Goal: Information Seeking & Learning: Learn about a topic

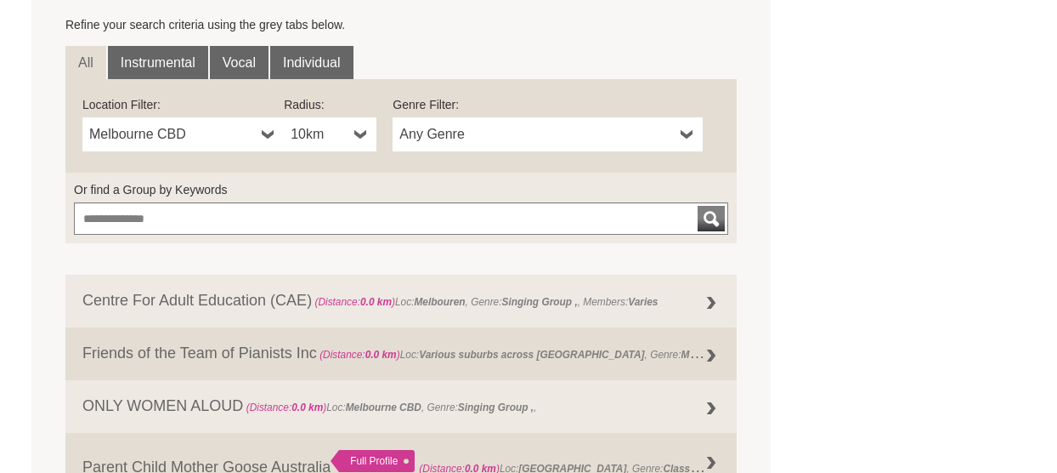
scroll to position [510, 0]
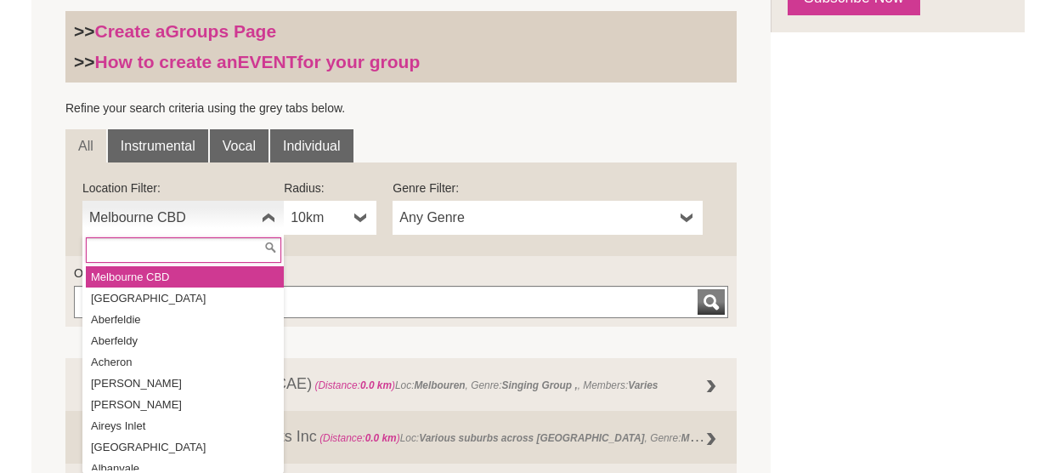
click at [267, 215] on b at bounding box center [269, 218] width 14 height 34
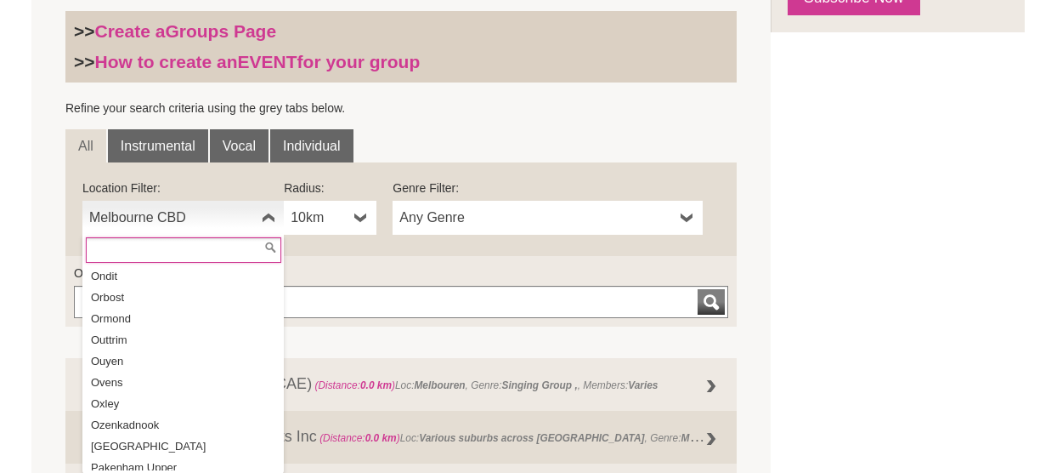
scroll to position [24762, 0]
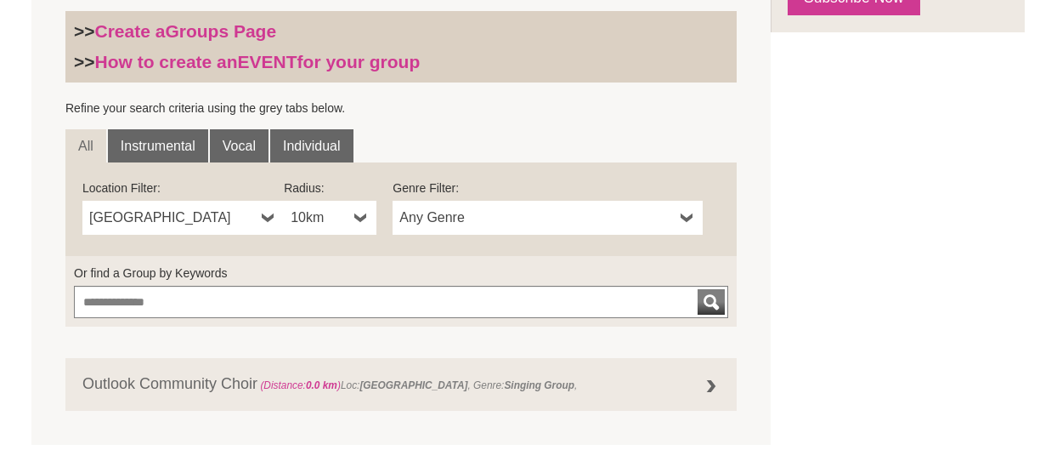
click at [269, 218] on b at bounding box center [269, 218] width 14 height 34
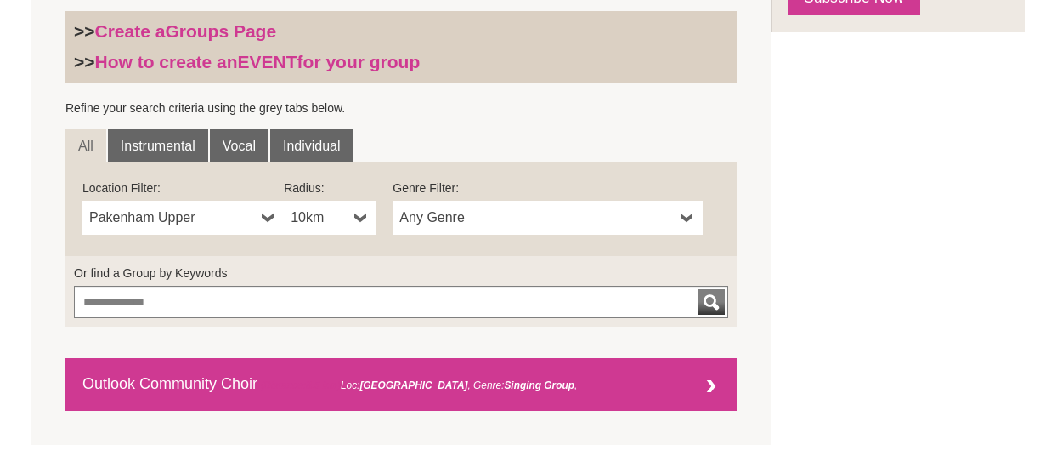
click at [700, 387] on div at bounding box center [711, 387] width 34 height 34
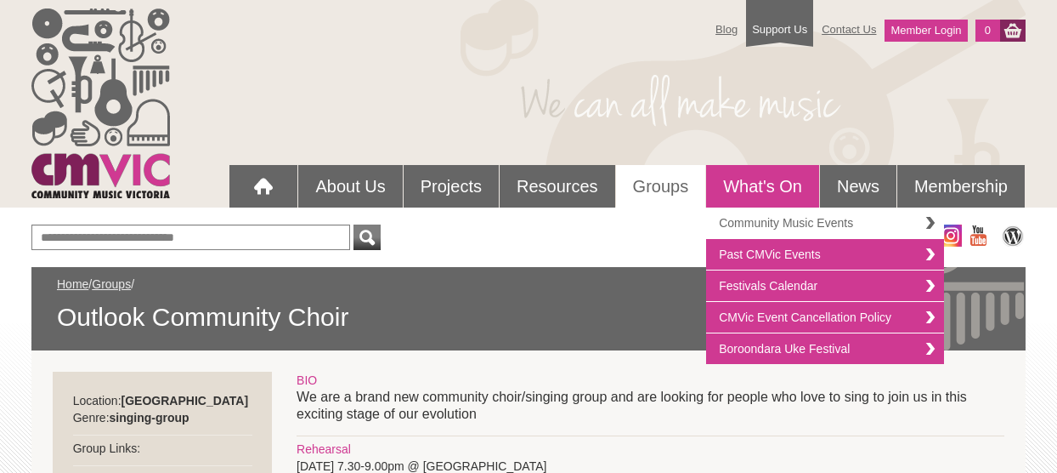
click at [756, 218] on link "Community Music Events" at bounding box center [825, 222] width 238 height 31
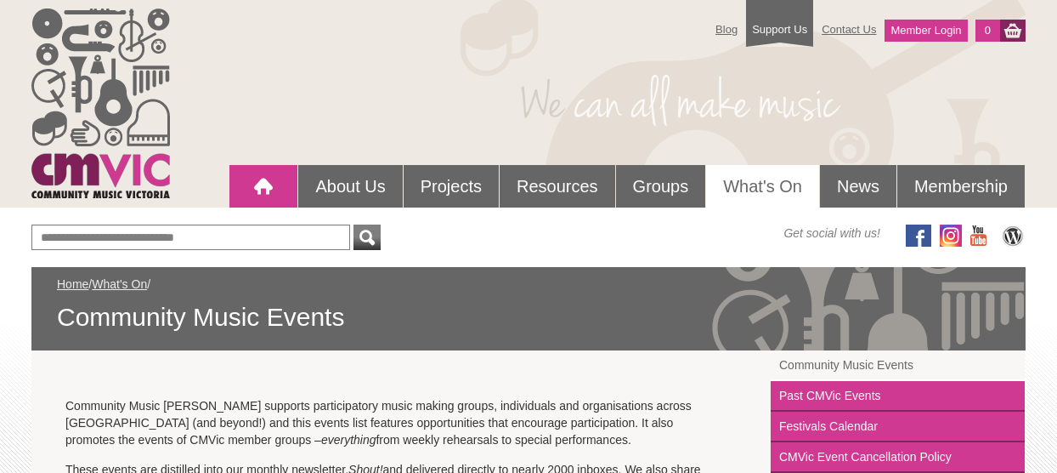
click at [261, 184] on div at bounding box center [263, 186] width 34 height 34
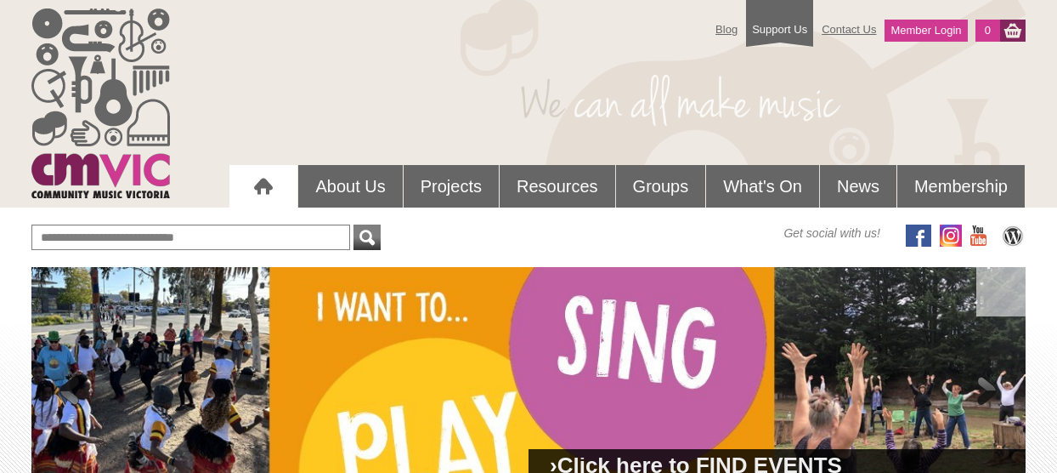
scroll to position [85, 0]
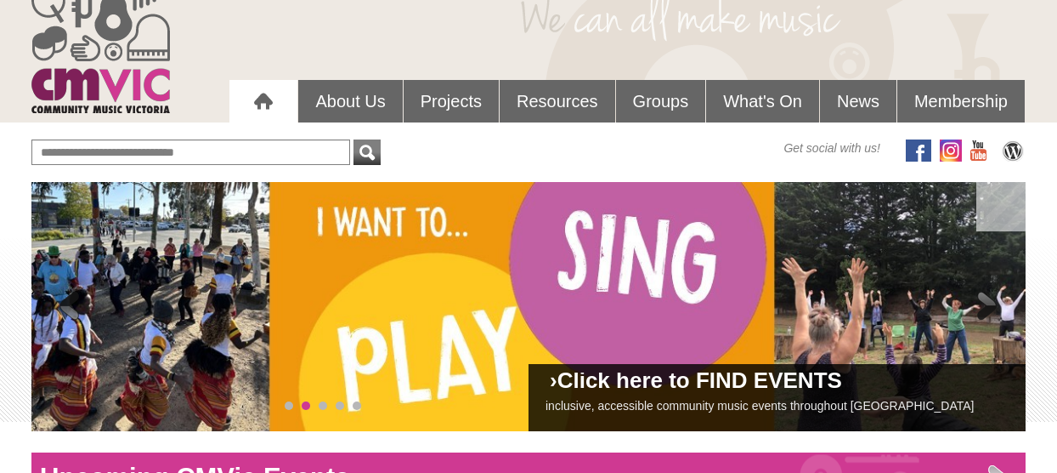
click at [694, 391] on link "Click here to FIND EVENTS" at bounding box center [700, 379] width 285 height 25
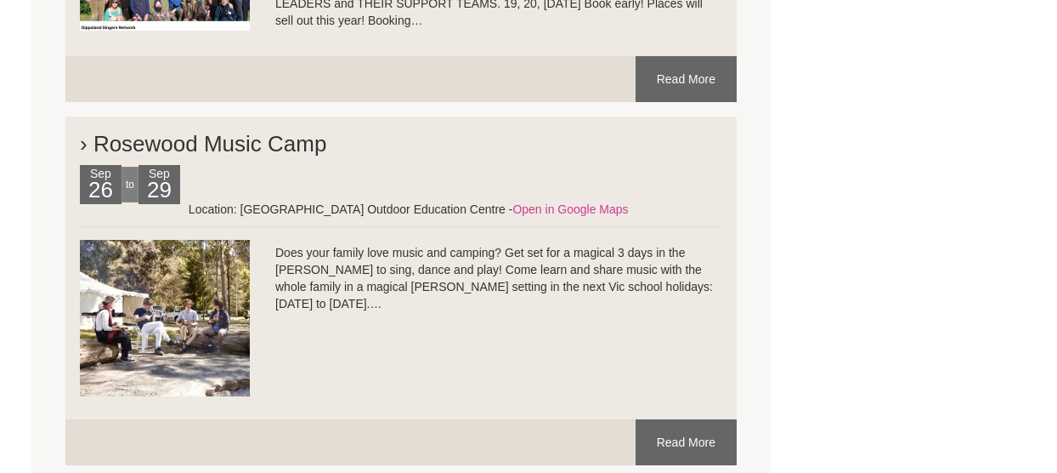
scroll to position [3060, 0]
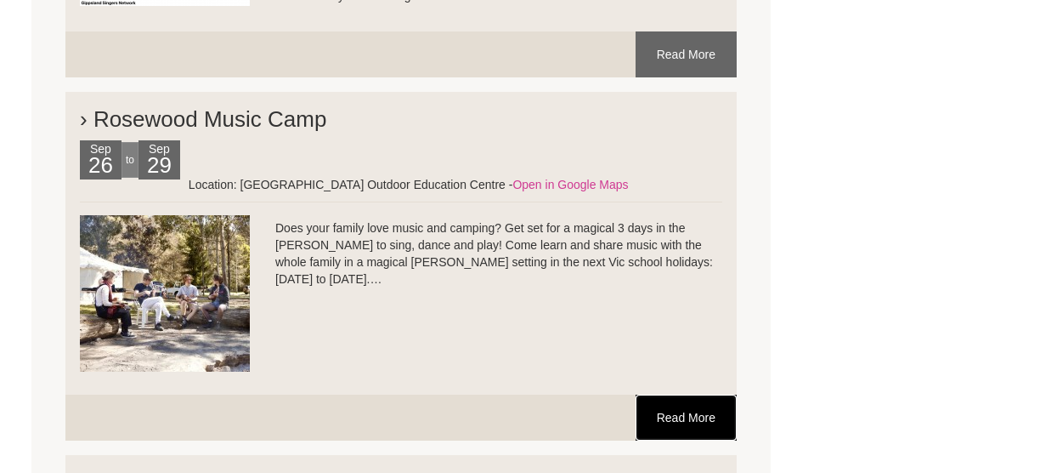
click at [680, 419] on link "Read More" at bounding box center [686, 417] width 101 height 46
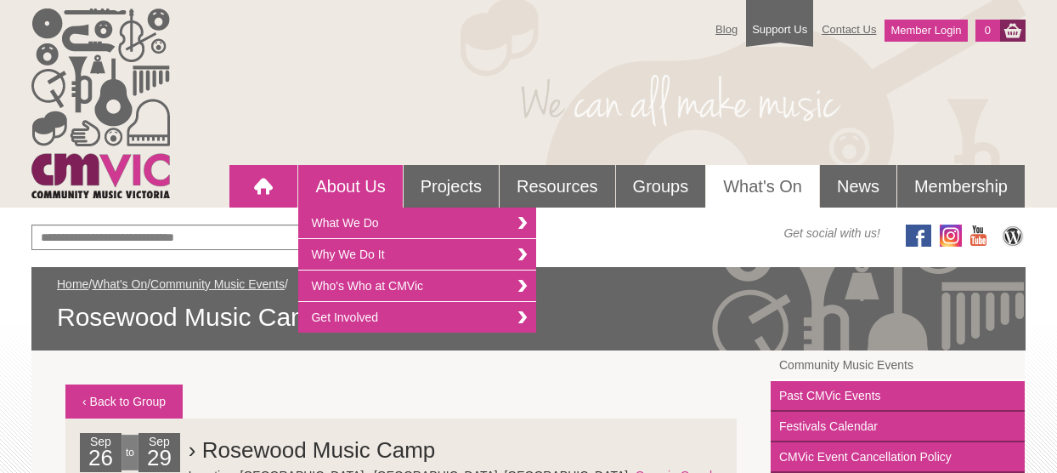
click at [261, 183] on div at bounding box center [263, 186] width 34 height 34
